Goal: Task Accomplishment & Management: Complete application form

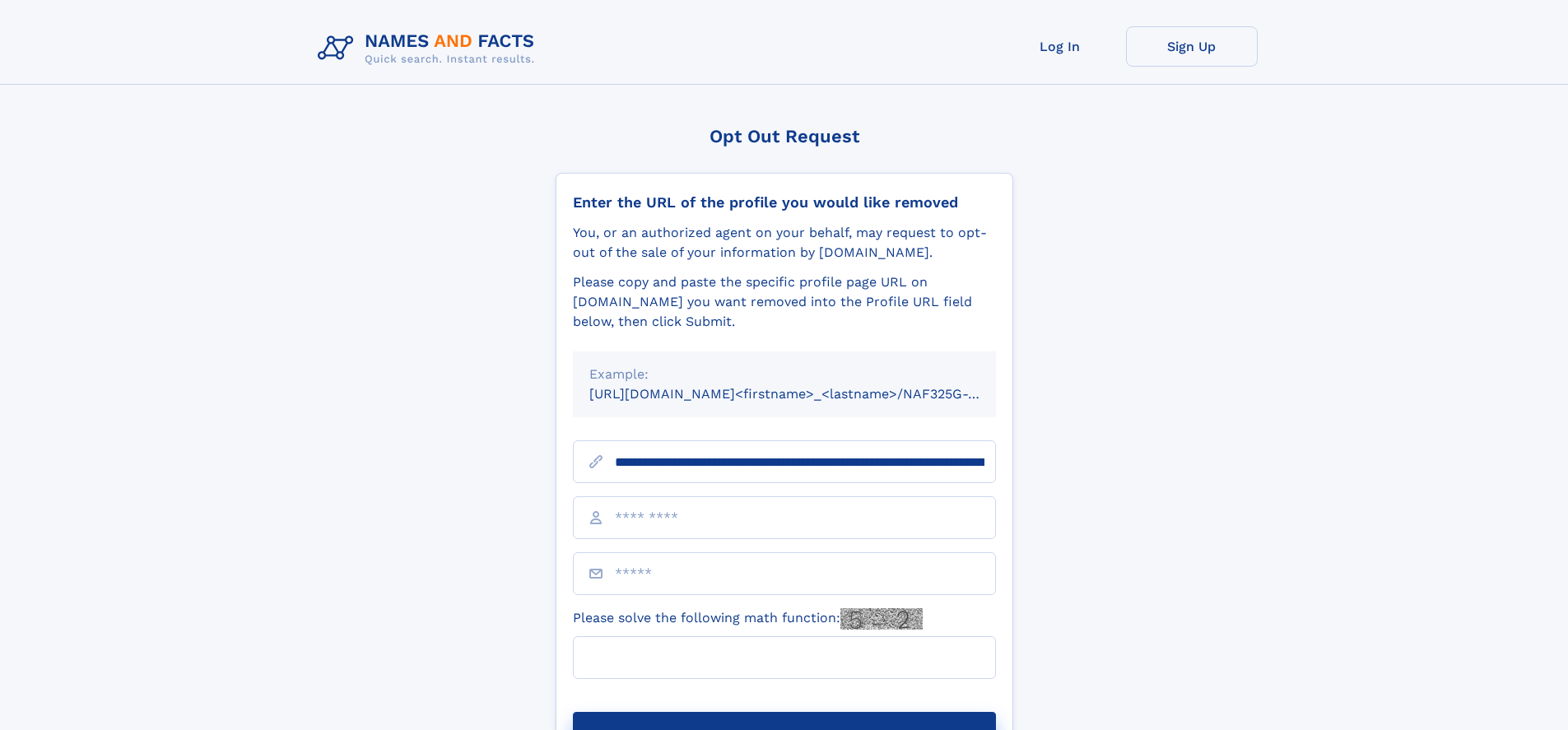
type input "**********"
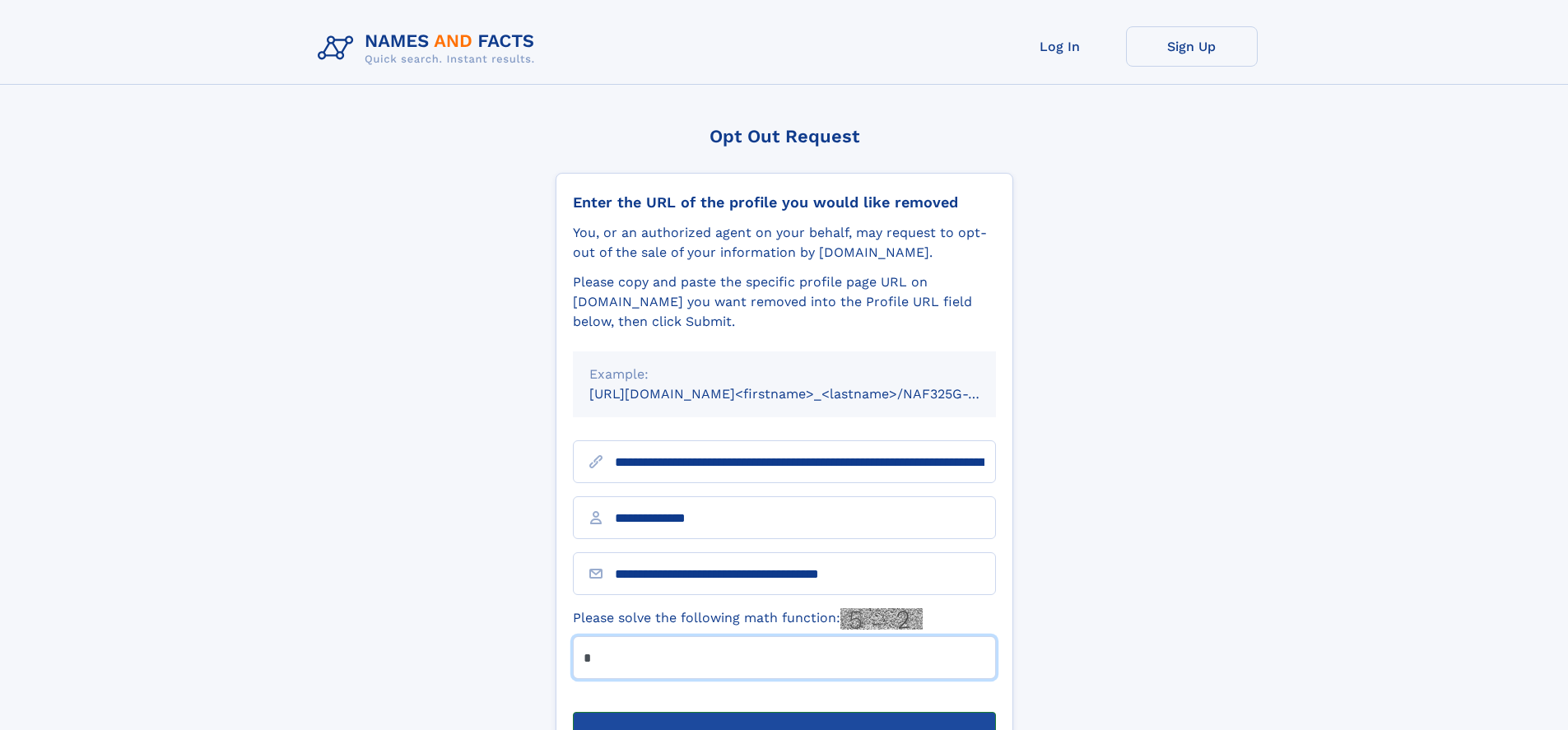
type input "*"
click at [784, 712] on button "Submit Opt Out Request" at bounding box center [785, 738] width 423 height 52
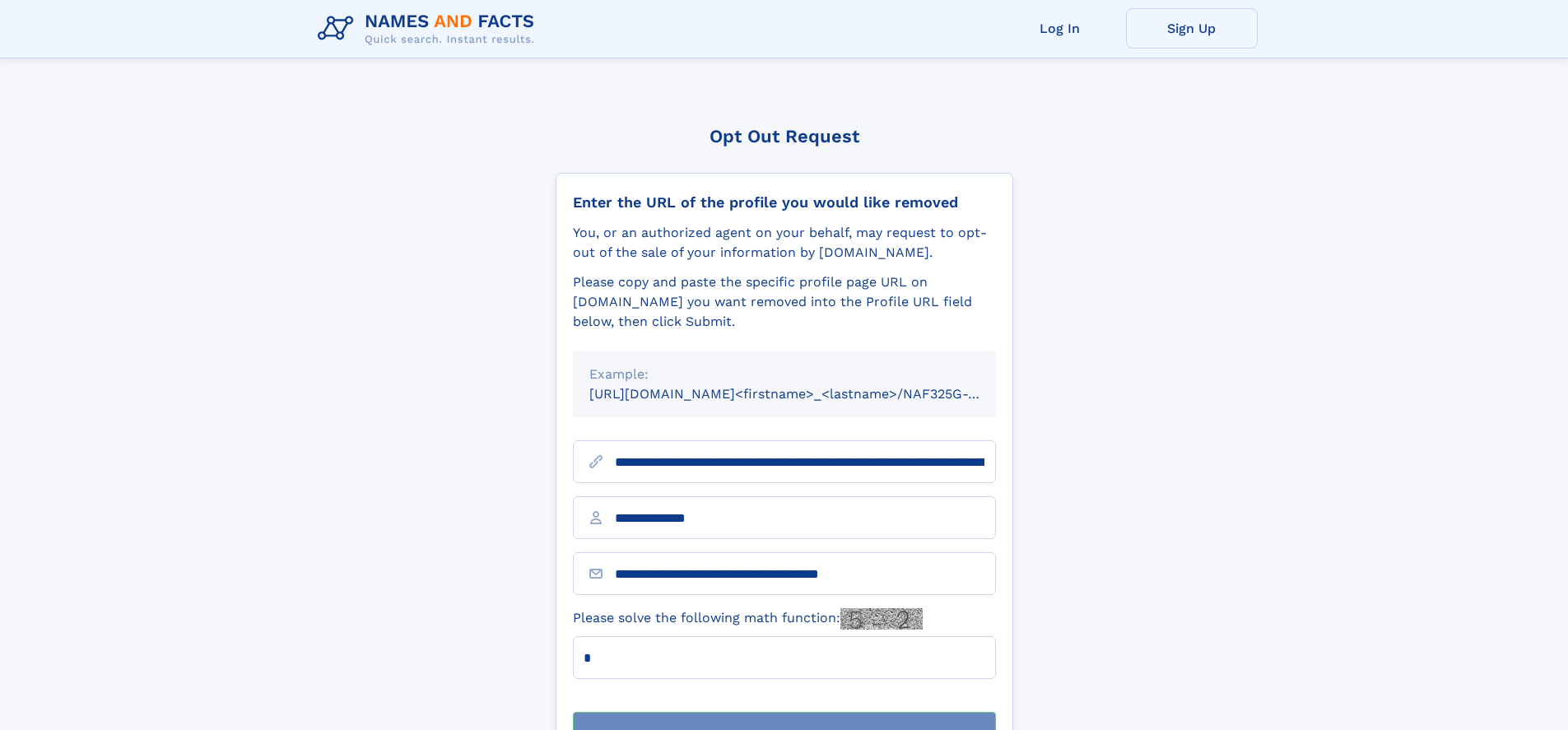
scroll to position [52, 0]
